Goal: Task Accomplishment & Management: Use online tool/utility

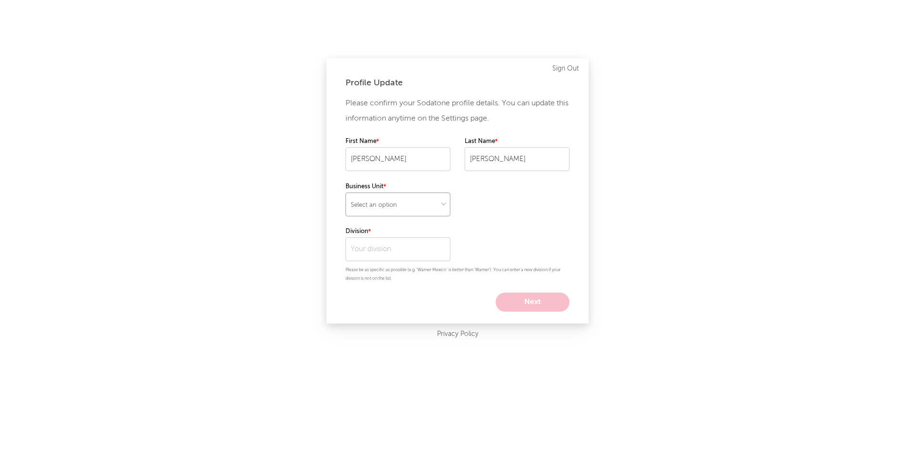
select select "recorded_music"
click at [366, 250] on input "text" at bounding box center [398, 249] width 105 height 24
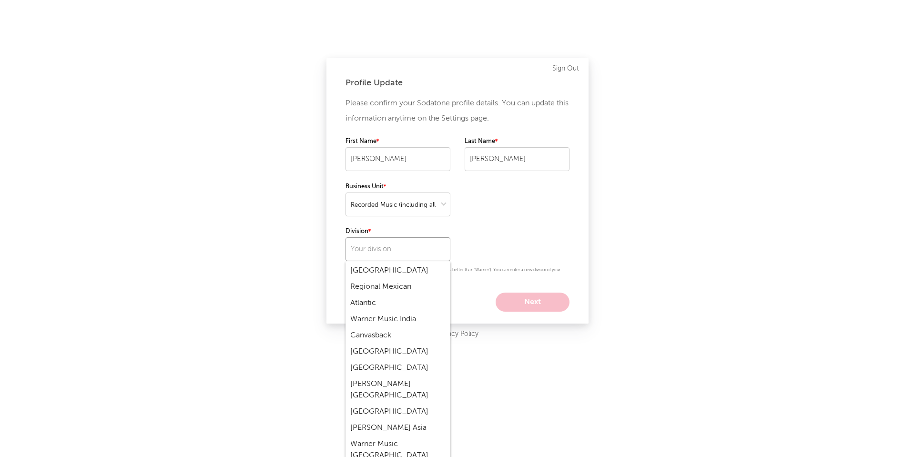
scroll to position [375, 0]
click at [366, 294] on div "Atlantic" at bounding box center [398, 302] width 105 height 16
type input "Atlantic"
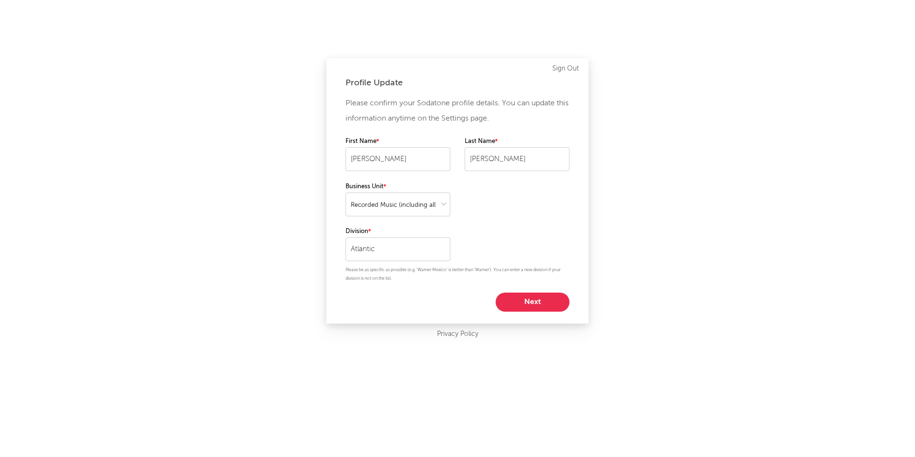
click at [526, 305] on button "Next" at bounding box center [533, 302] width 74 height 19
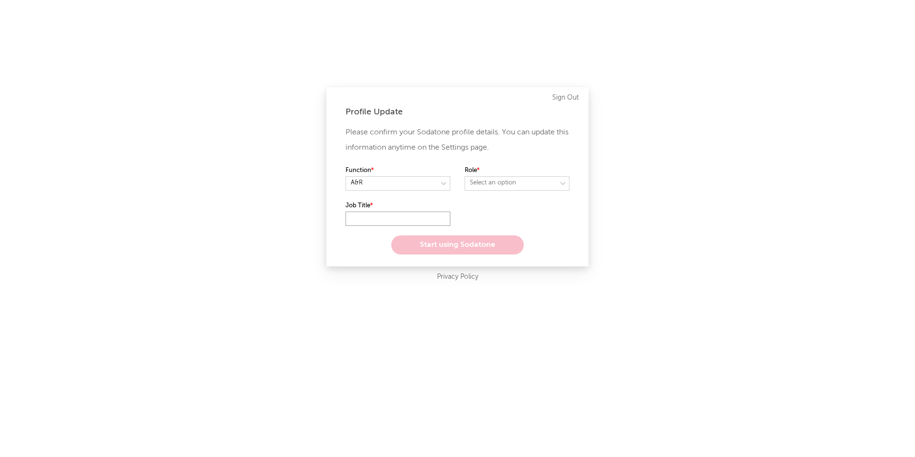
click at [372, 218] on input "text" at bounding box center [398, 219] width 105 height 14
select select "anr"
click at [382, 218] on input "text" at bounding box center [398, 219] width 105 height 14
type input "A&R"
click at [486, 214] on div "Please confirm your Sodatone profile details. You can update this information a…" at bounding box center [458, 190] width 224 height 130
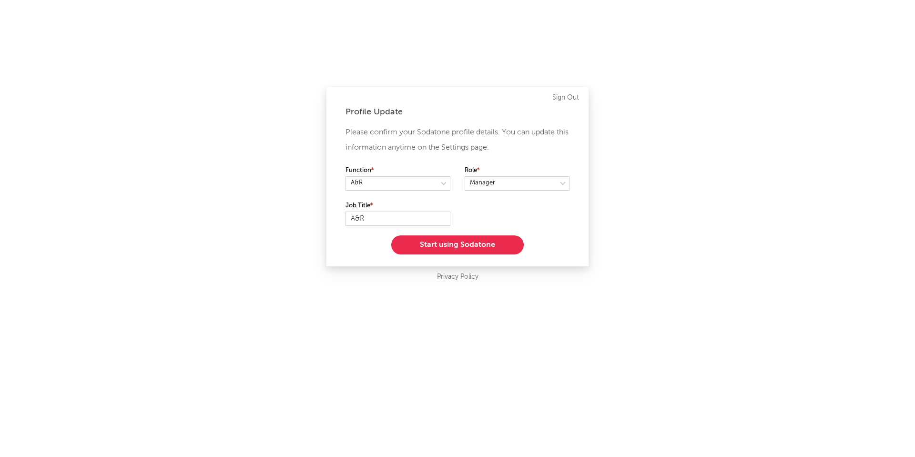
click at [494, 209] on div "Please confirm your Sodatone profile details. You can update this information a…" at bounding box center [458, 190] width 224 height 130
select select "other"
click at [487, 214] on div "Please confirm your Sodatone profile details. You can update this information a…" at bounding box center [458, 190] width 224 height 130
click at [462, 242] on button "Start using Sodatone" at bounding box center [457, 244] width 132 height 19
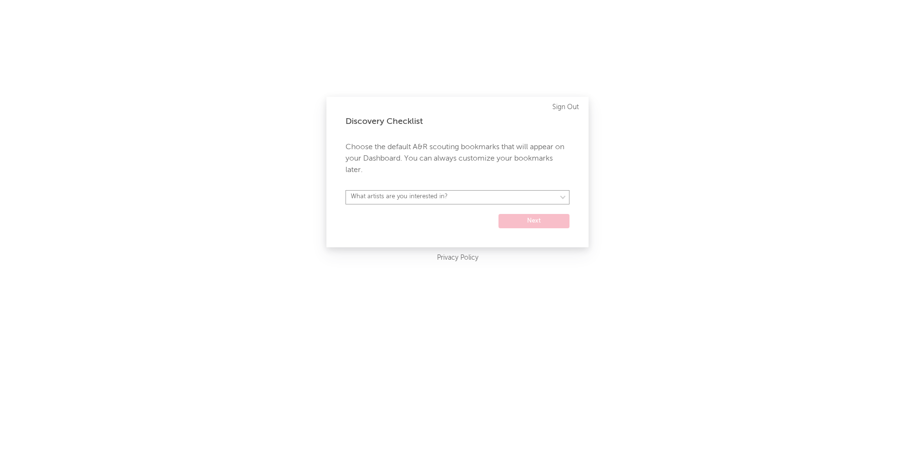
select select "17"
click at [524, 221] on button "Next" at bounding box center [534, 221] width 71 height 14
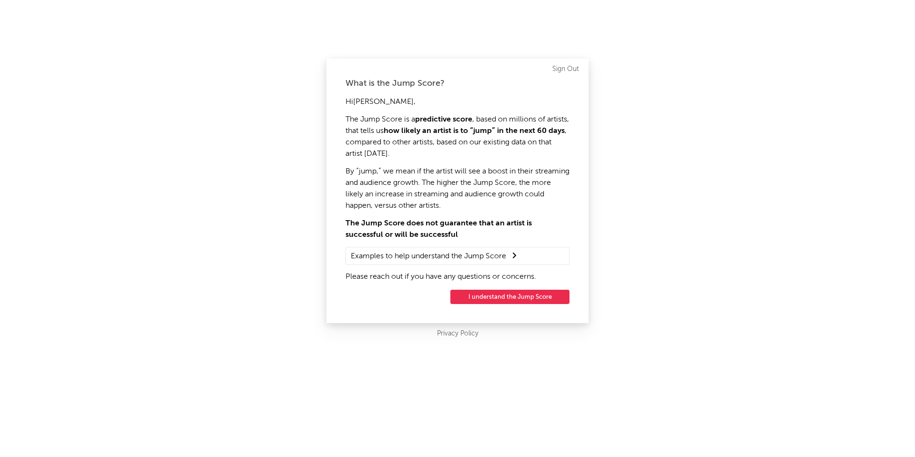
click at [484, 297] on button "I understand the Jump Score" at bounding box center [509, 297] width 119 height 14
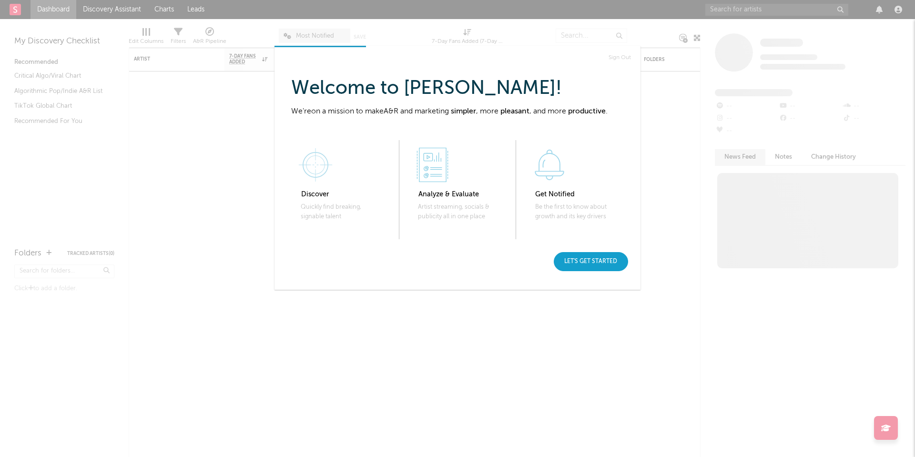
click at [583, 260] on div "Let's get started" at bounding box center [591, 261] width 74 height 19
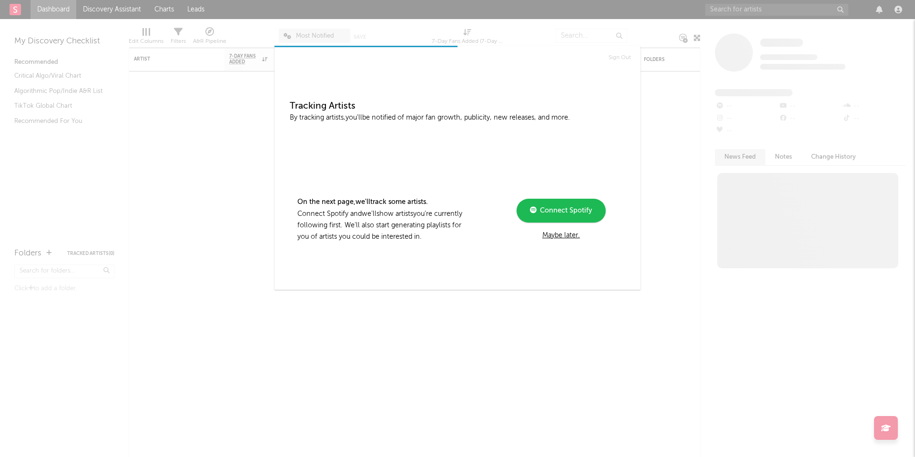
click at [550, 209] on span "Connect Spotify" at bounding box center [564, 210] width 55 height 7
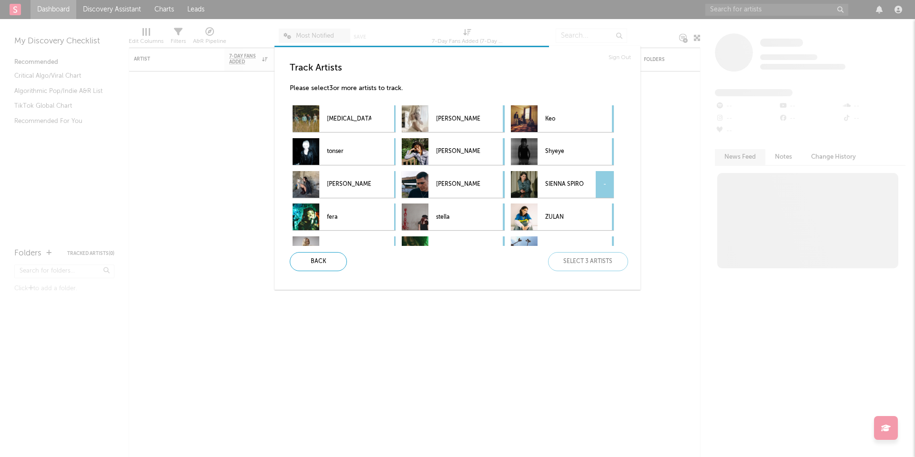
scroll to position [72, 0]
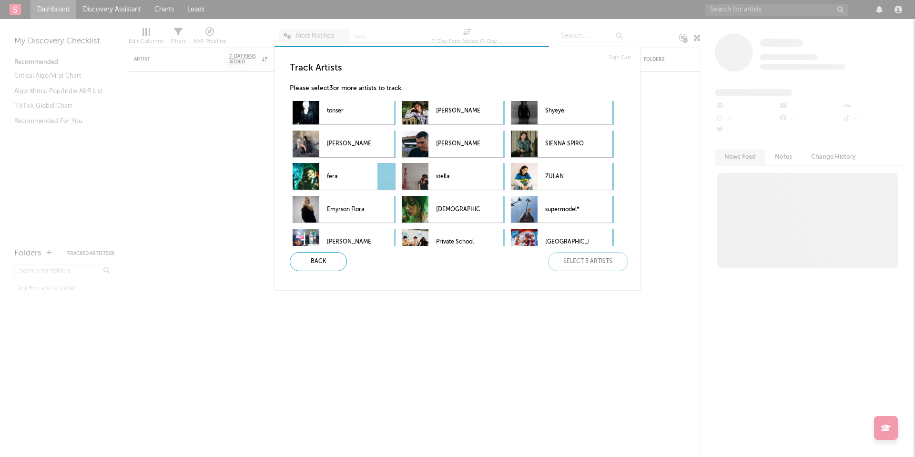
click at [383, 175] on div "-" at bounding box center [386, 176] width 18 height 27
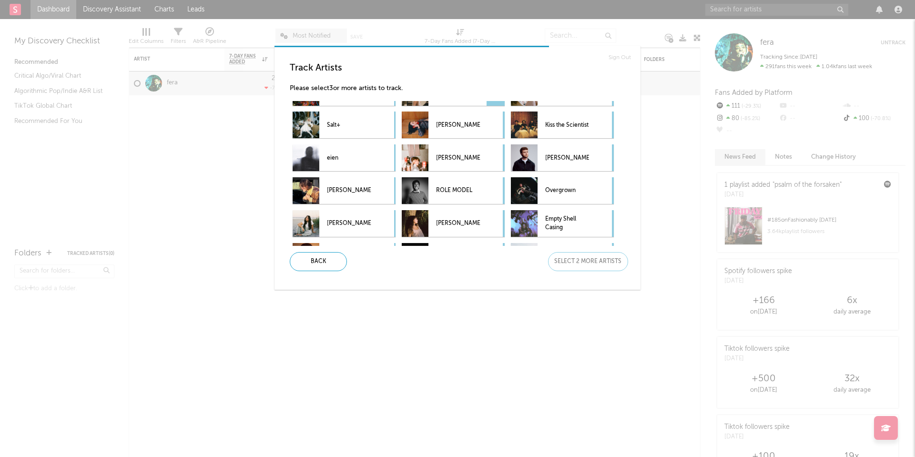
scroll to position [288, 0]
click at [387, 154] on div "-" at bounding box center [386, 157] width 18 height 27
click at [608, 187] on div "-" at bounding box center [605, 190] width 18 height 27
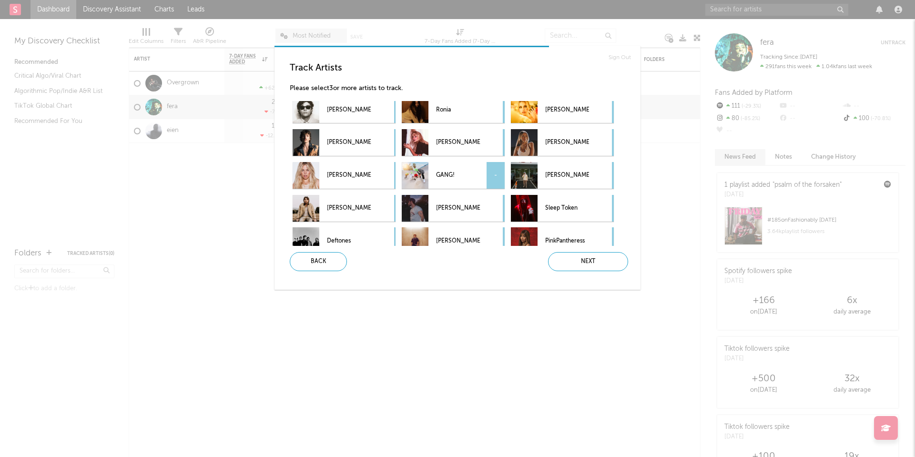
scroll to position [529, 0]
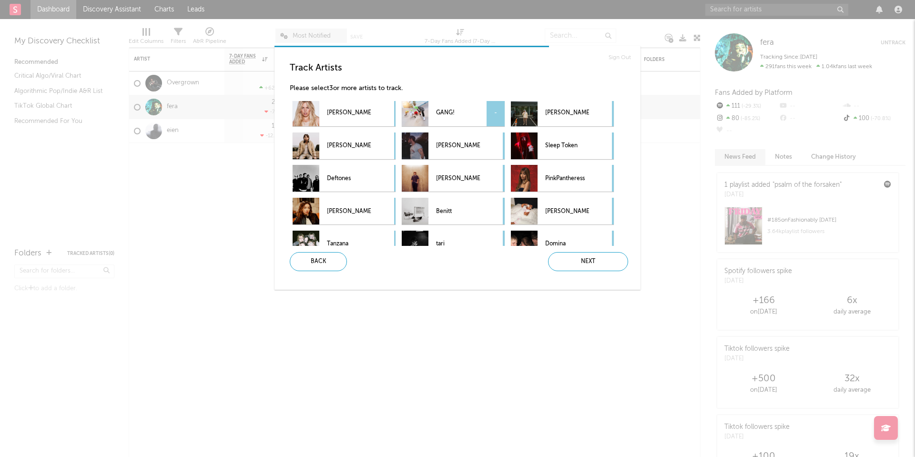
click at [494, 109] on div "-" at bounding box center [496, 113] width 18 height 27
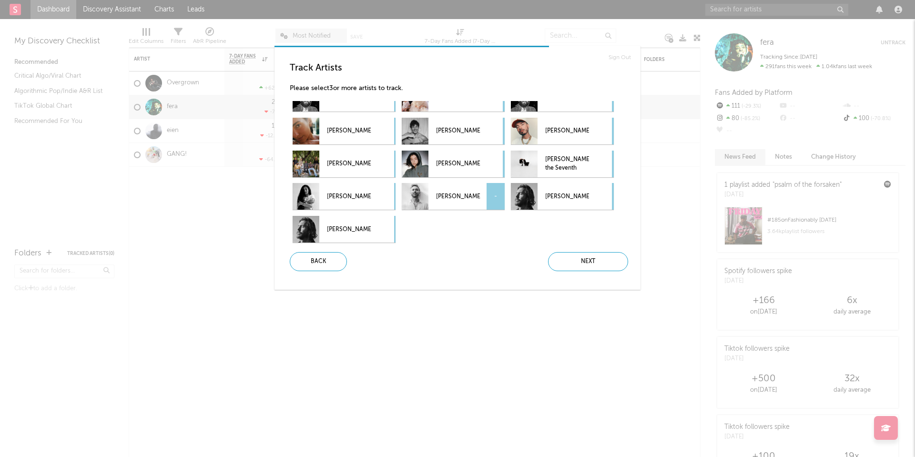
scroll to position [1101, 0]
click at [586, 265] on div "Next" at bounding box center [588, 261] width 80 height 19
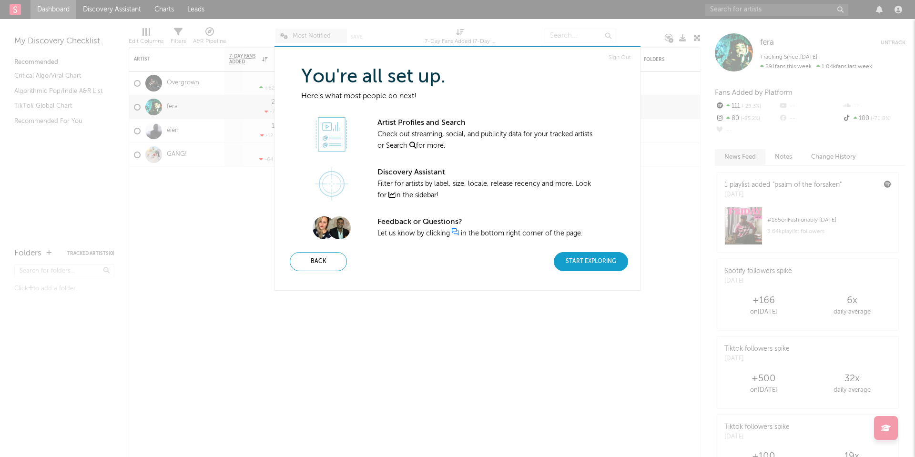
click at [577, 258] on div "Start Exploring" at bounding box center [591, 261] width 74 height 19
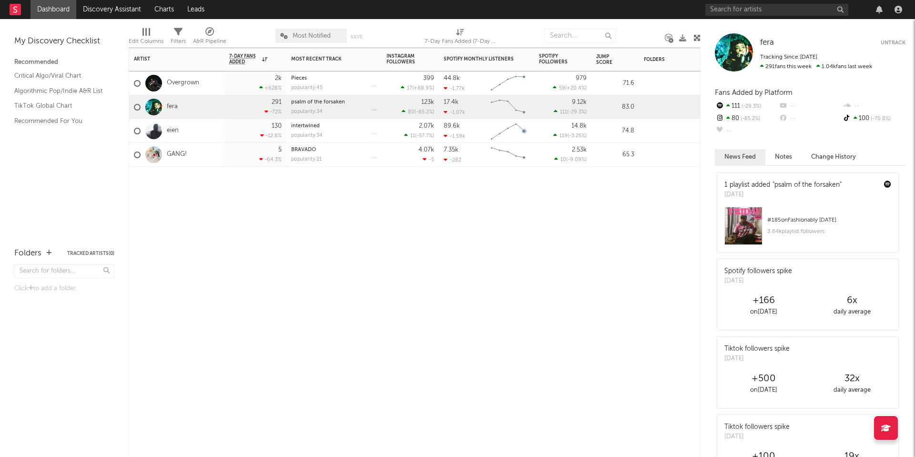
click at [639, 193] on div at bounding box center [686, 181] width 95 height 29
click at [686, 13] on nav "Dashboard Discovery Assistant Charts Leads" at bounding box center [457, 9] width 915 height 19
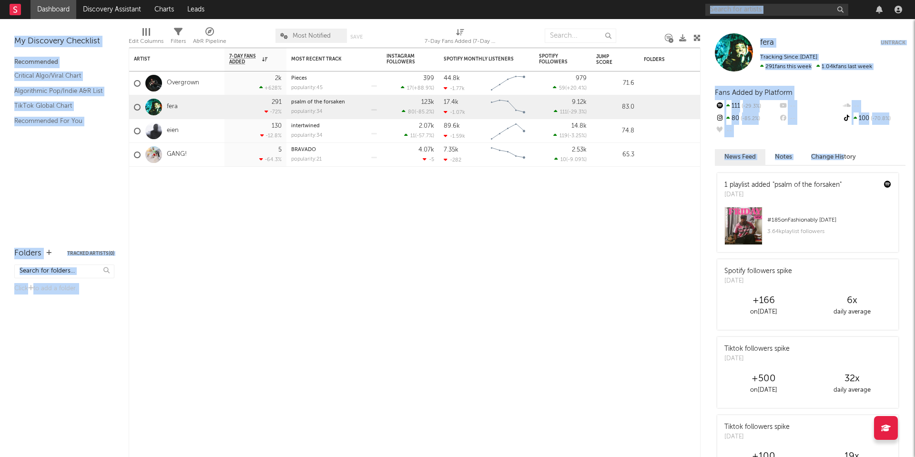
drag, startPoint x: 708, startPoint y: 19, endPoint x: 846, endPoint y: 159, distance: 196.8
click at [846, 159] on div "Dashboard Discovery Assistant Charts Leads Notifications Settings All Growth Re…" at bounding box center [457, 228] width 915 height 457
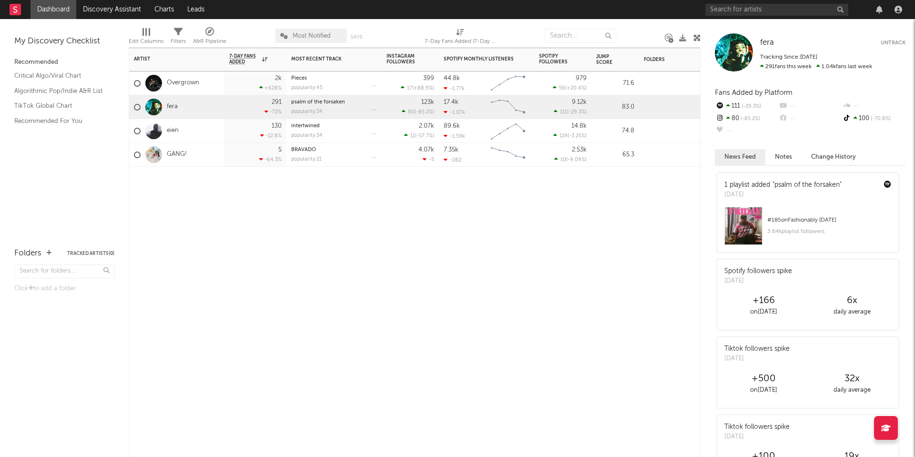
click at [642, 211] on div "Artist Notifications 7-Day Fans Added WoW % Change Most Recent Track Popularity…" at bounding box center [415, 252] width 572 height 409
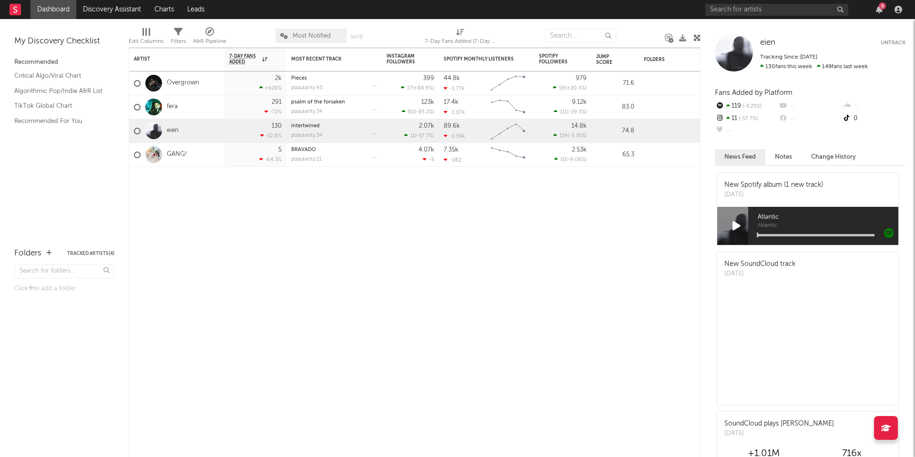
click at [528, 32] on div at bounding box center [520, 36] width 35 height 24
click at [877, 10] on icon "button" at bounding box center [879, 10] width 7 height 8
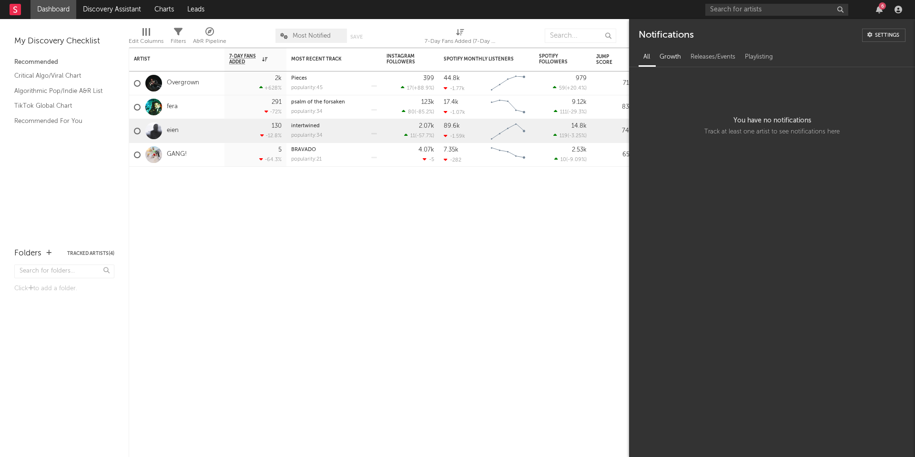
click at [669, 61] on div "Growth" at bounding box center [670, 57] width 31 height 16
click at [884, 9] on div "6" at bounding box center [882, 5] width 7 height 7
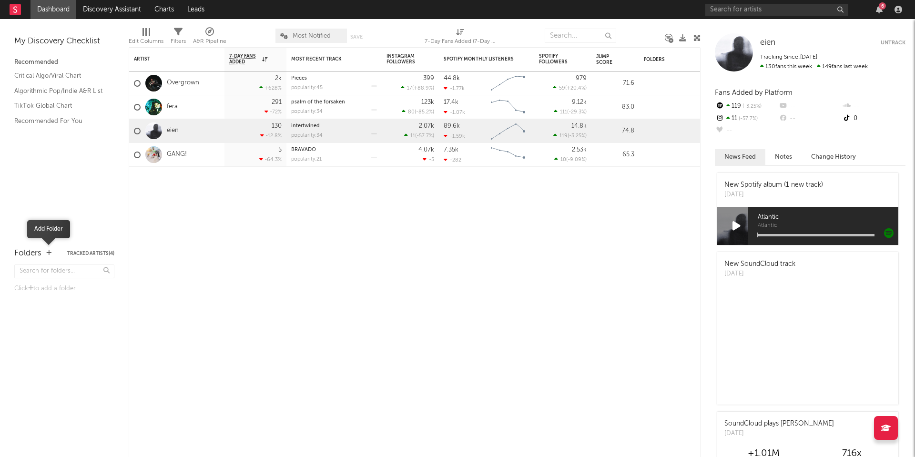
click at [49, 252] on icon "button" at bounding box center [48, 253] width 5 height 6
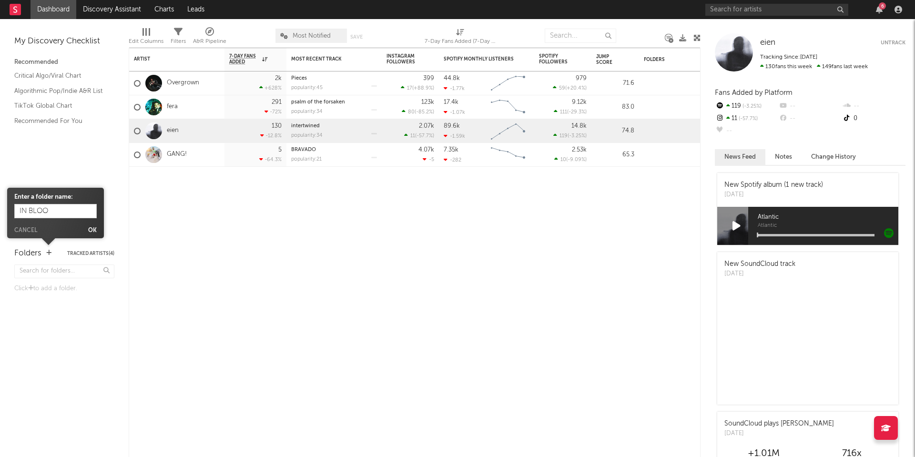
type input "IN BLOOM"
click at [96, 231] on button "Ok" at bounding box center [92, 231] width 9 height 6
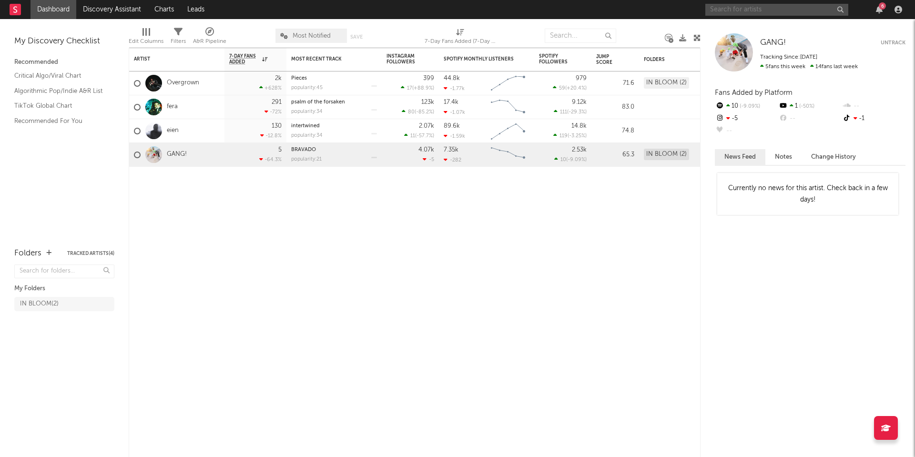
click at [727, 10] on input "text" at bounding box center [776, 10] width 143 height 12
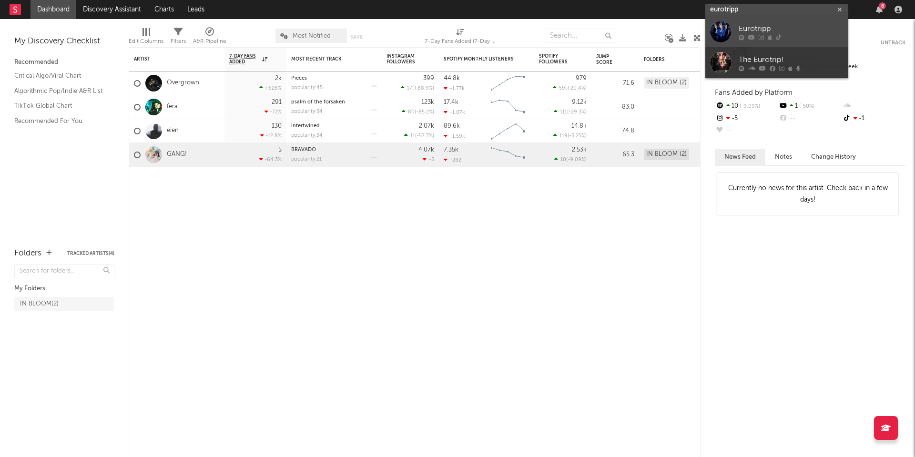
type input "eurotripp"
click at [737, 28] on link "Eurotripp" at bounding box center [776, 31] width 143 height 31
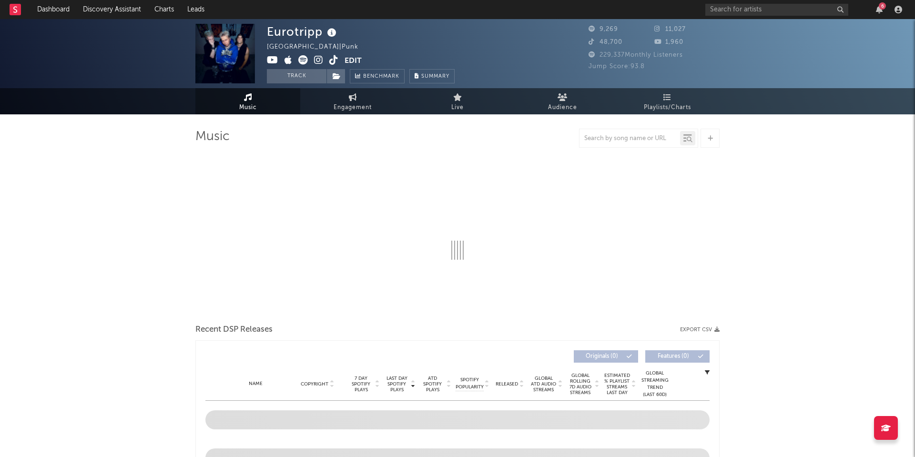
select select "1w"
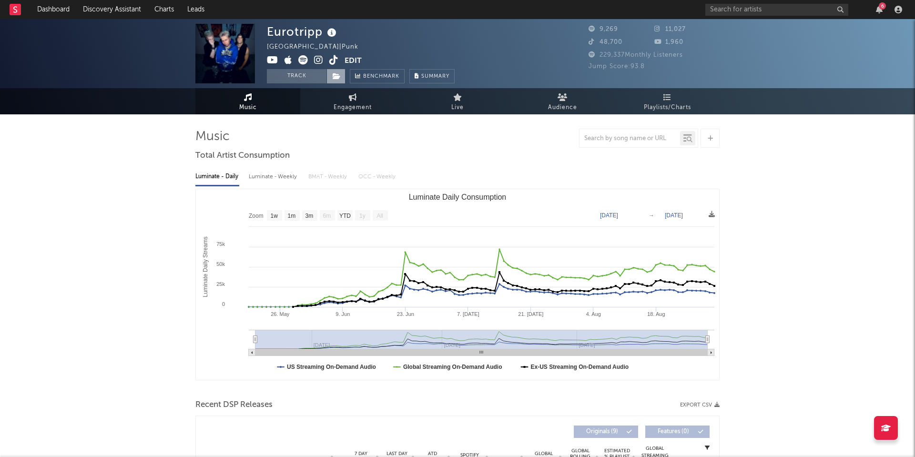
click at [340, 74] on icon at bounding box center [337, 76] width 8 height 7
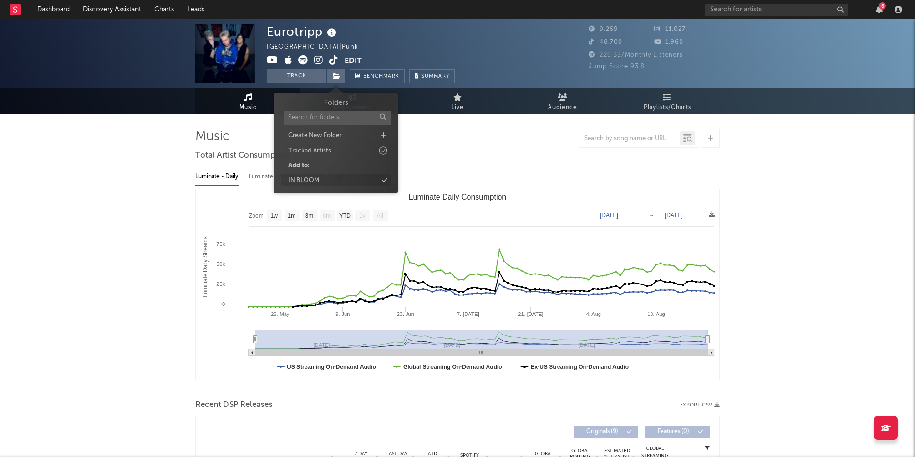
click at [386, 179] on icon at bounding box center [384, 180] width 5 height 6
click at [305, 79] on button "Track" at bounding box center [297, 76] width 60 height 14
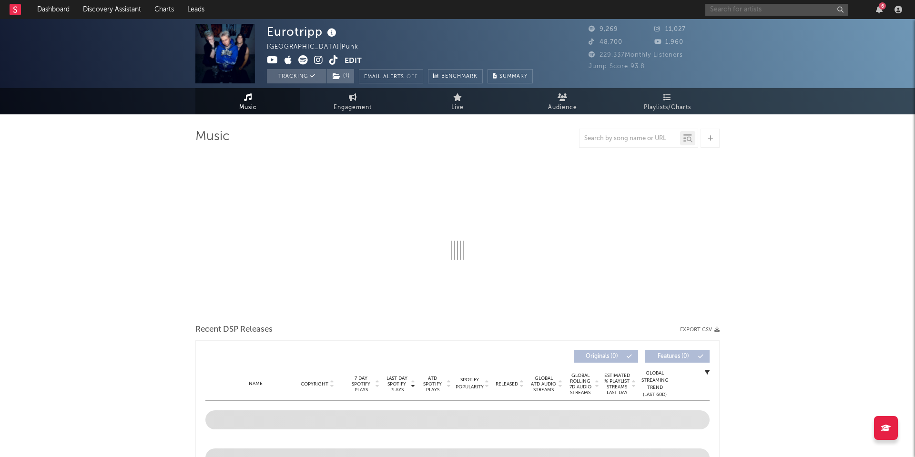
click at [739, 11] on input "text" at bounding box center [776, 10] width 143 height 12
select select "1w"
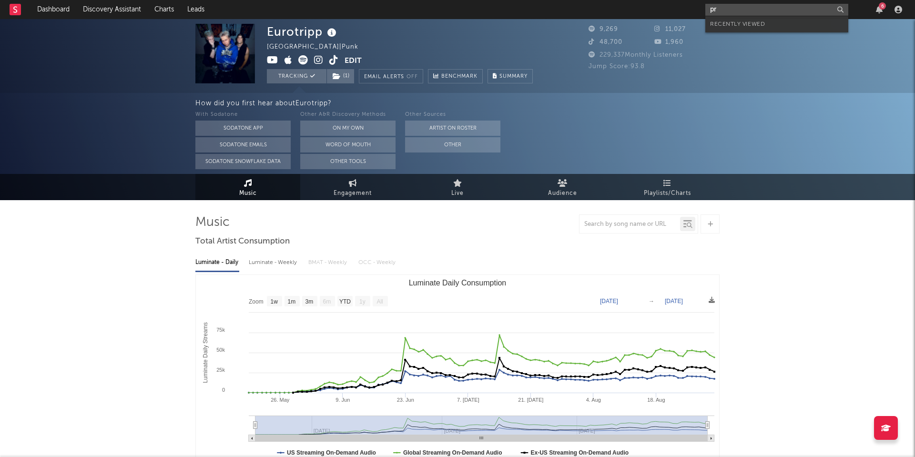
type input "pri"
select select "1w"
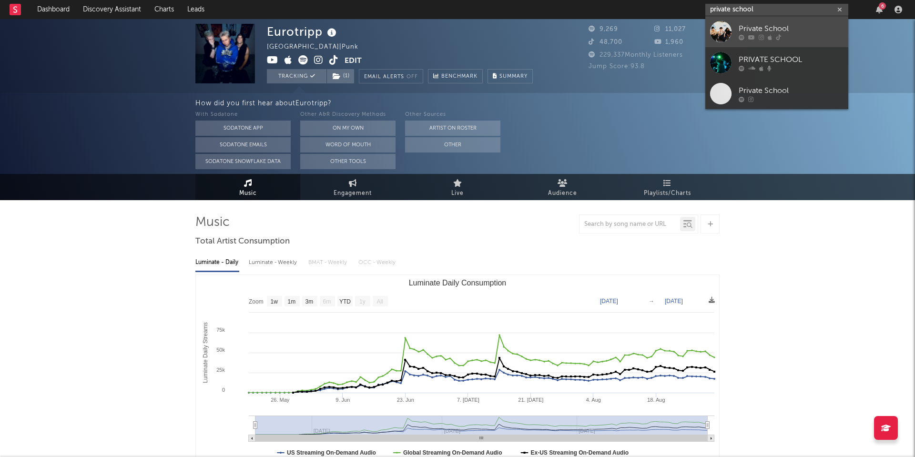
type input "private school"
click at [744, 34] on icon at bounding box center [742, 37] width 6 height 6
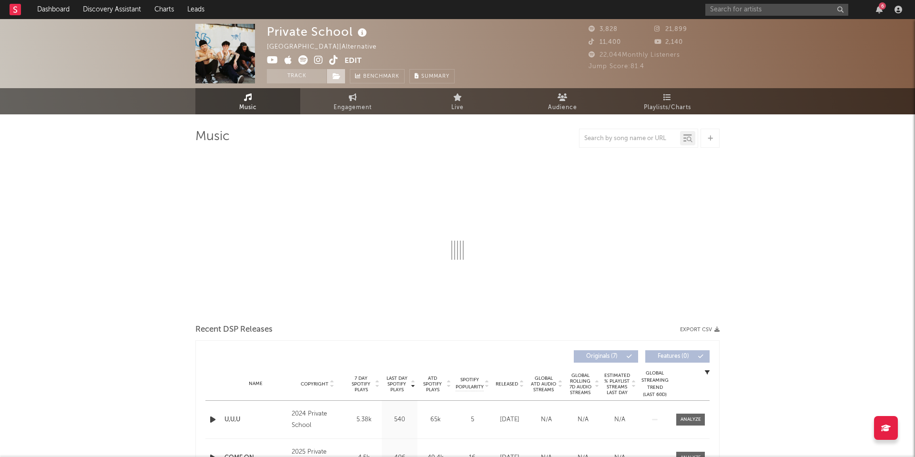
click at [336, 76] on icon at bounding box center [337, 76] width 8 height 7
select select "1w"
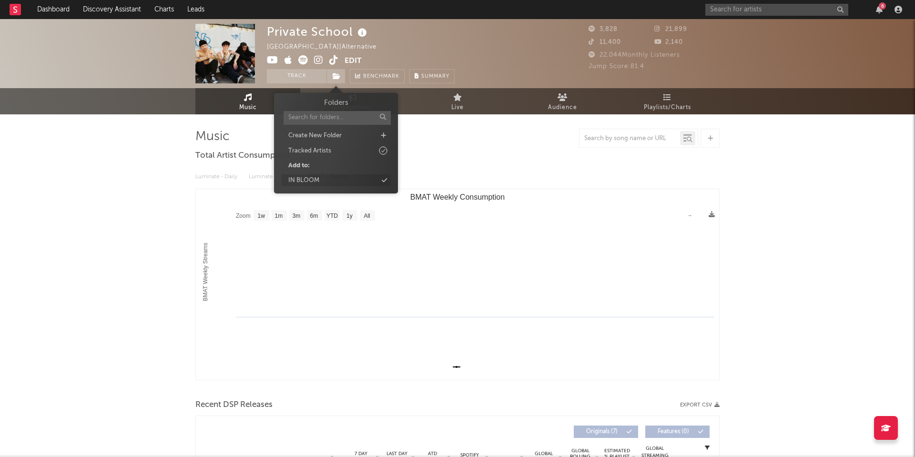
click at [321, 182] on div "IN BLOOM" at bounding box center [336, 180] width 110 height 12
click at [316, 80] on button "Track" at bounding box center [297, 76] width 60 height 14
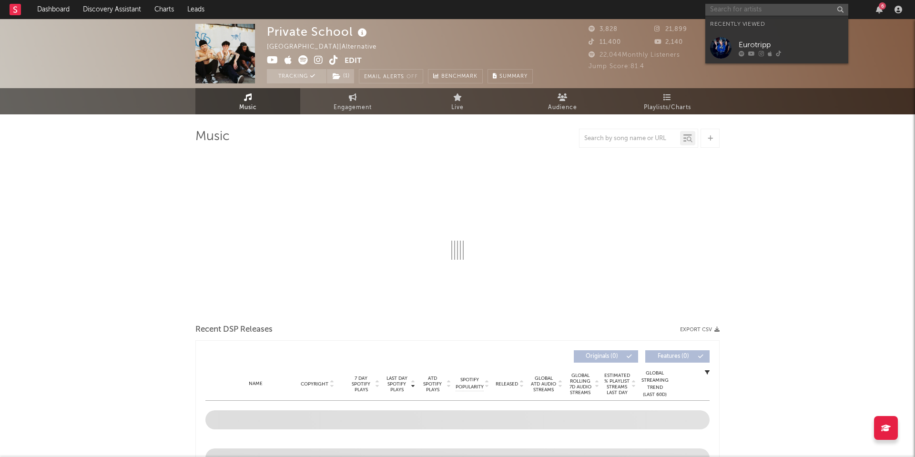
click at [738, 10] on input "text" at bounding box center [776, 10] width 143 height 12
select select "1w"
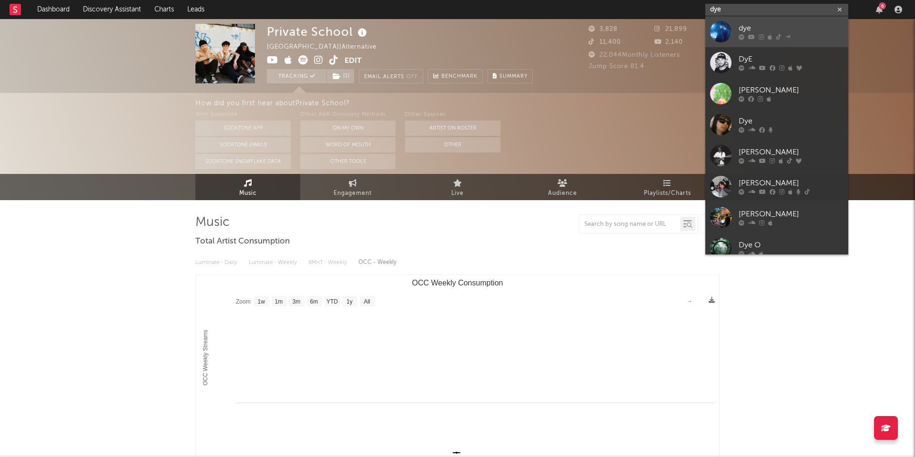
type input "dye"
click at [751, 30] on div "dye" at bounding box center [791, 28] width 105 height 11
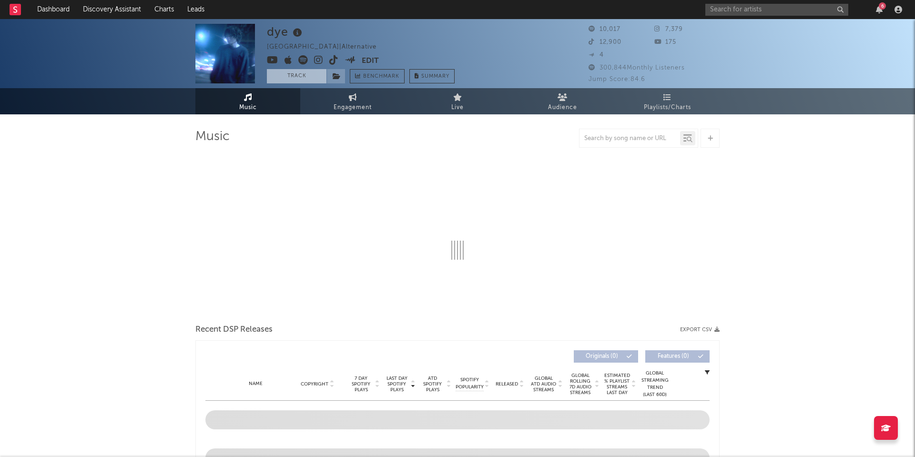
click at [316, 76] on button "Track" at bounding box center [297, 76] width 60 height 14
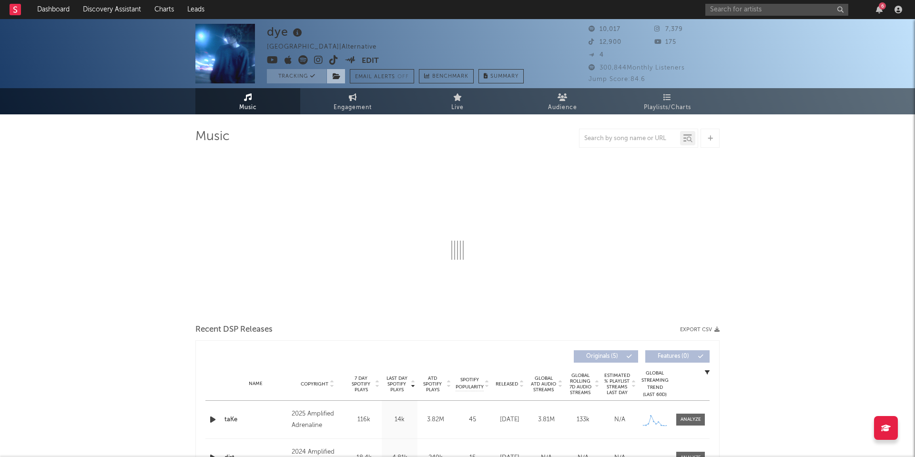
click at [333, 76] on icon at bounding box center [337, 76] width 8 height 7
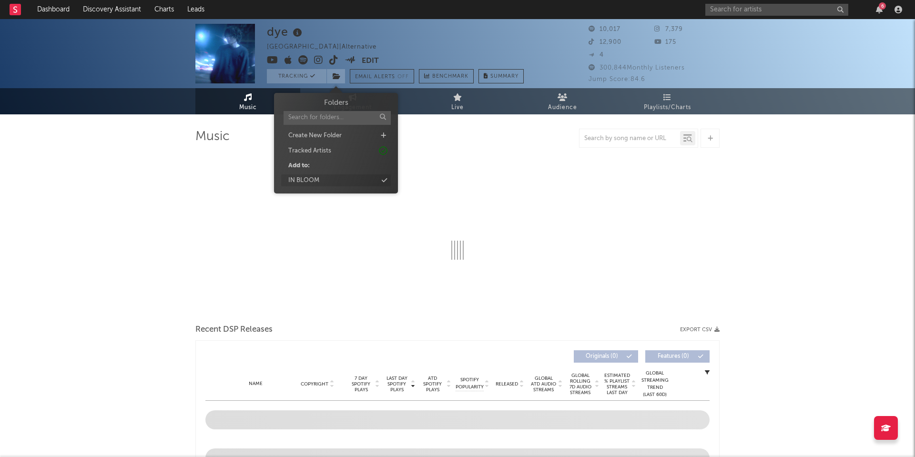
select select "6m"
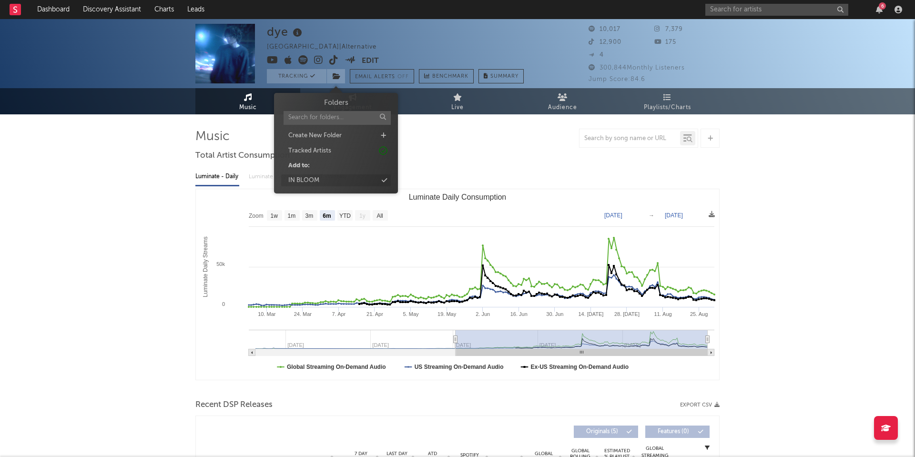
click at [314, 182] on div "IN BLOOM" at bounding box center [303, 181] width 31 height 10
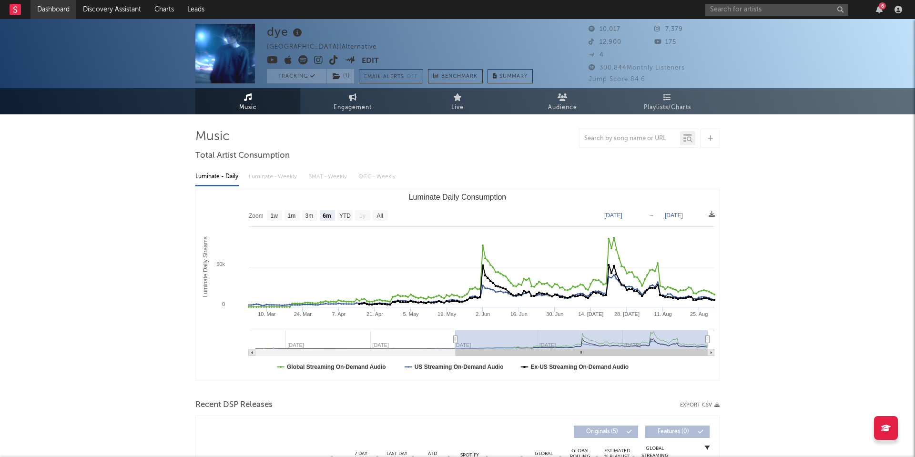
click at [53, 17] on link "Dashboard" at bounding box center [54, 9] width 46 height 19
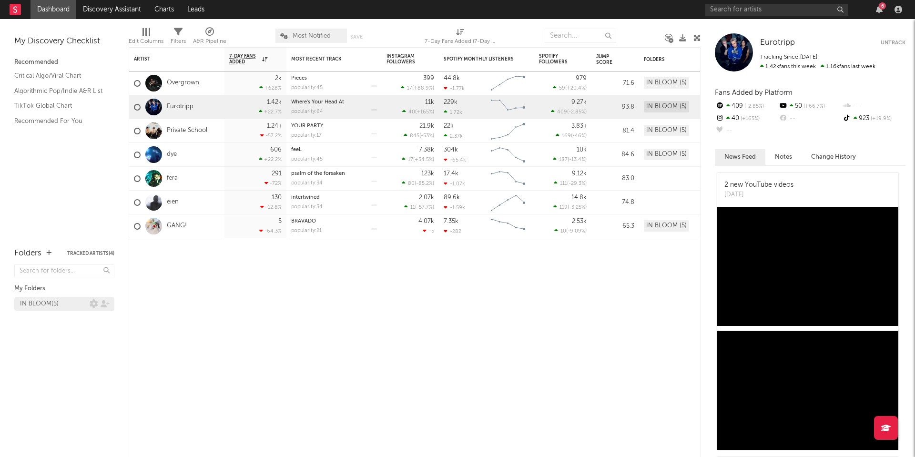
click at [60, 303] on div "IN BLOOM ( 5 )" at bounding box center [55, 303] width 70 height 11
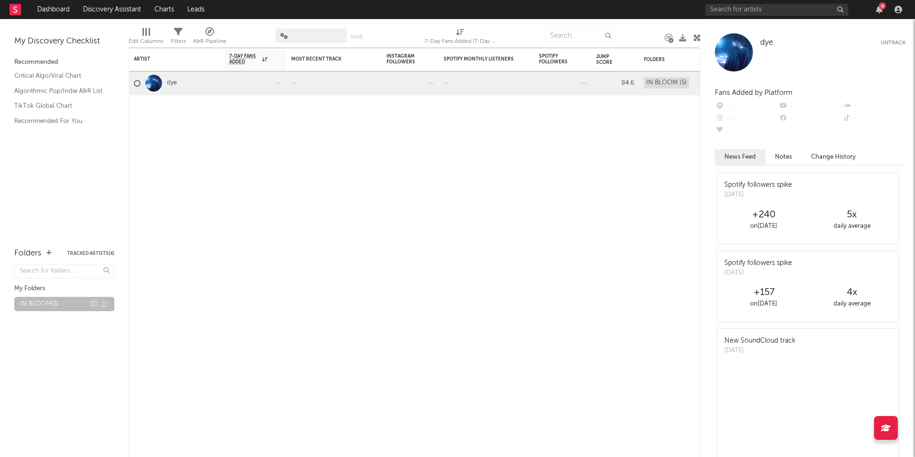
click at [43, 303] on div "IN BLOOM ( 5 )" at bounding box center [39, 303] width 39 height 11
click at [57, 6] on link "Dashboard" at bounding box center [54, 9] width 46 height 19
